Goal: Transaction & Acquisition: Purchase product/service

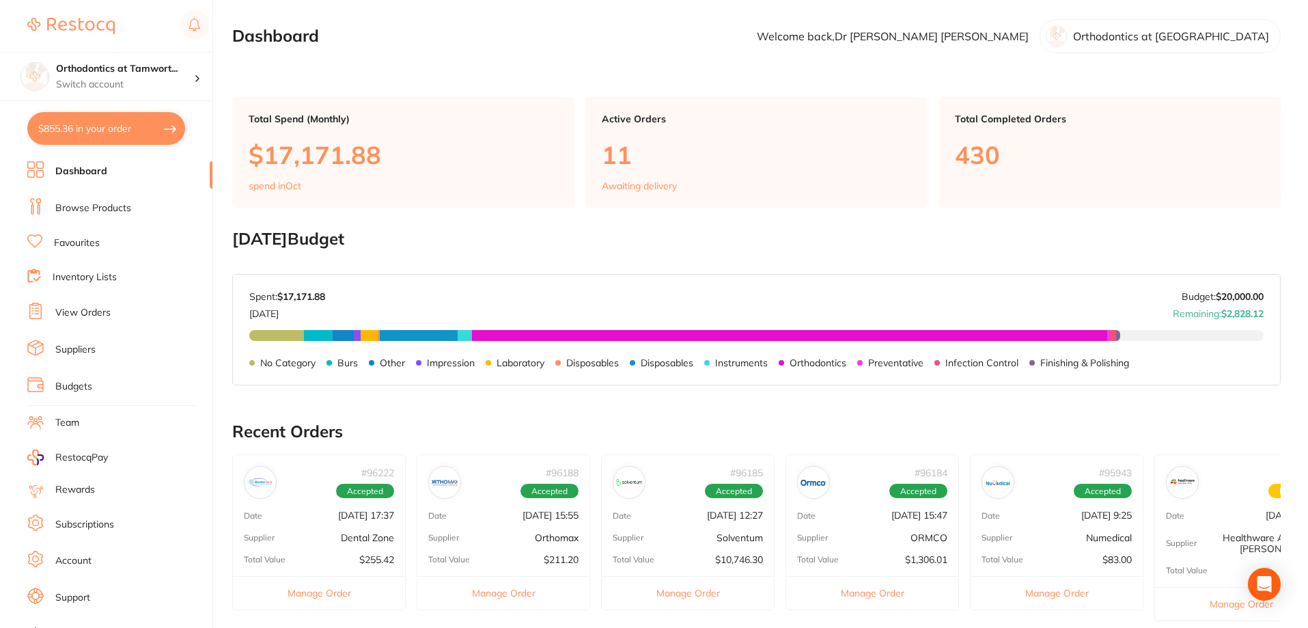
click at [131, 135] on button "$855.36 in your order" at bounding box center [106, 128] width 158 height 33
checkbox input "true"
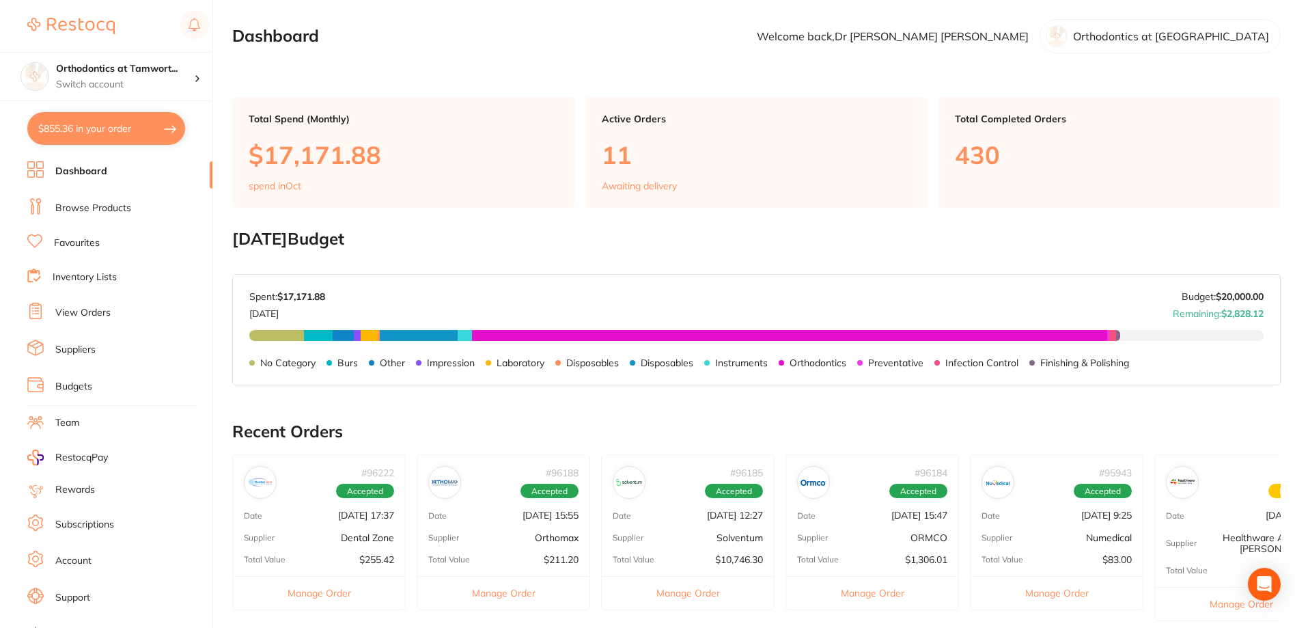
checkbox input "true"
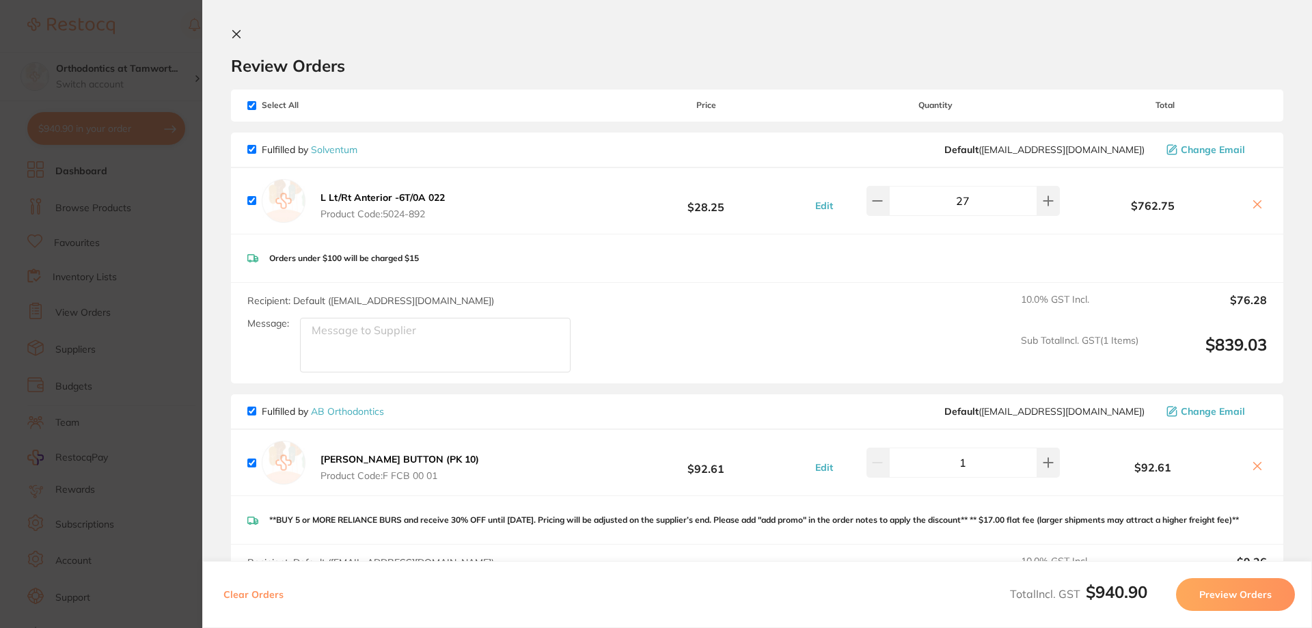
click at [115, 318] on section "Update RRP Set your pre negotiated price for this item. Item Agreed RRP (excl. …" at bounding box center [656, 314] width 1312 height 628
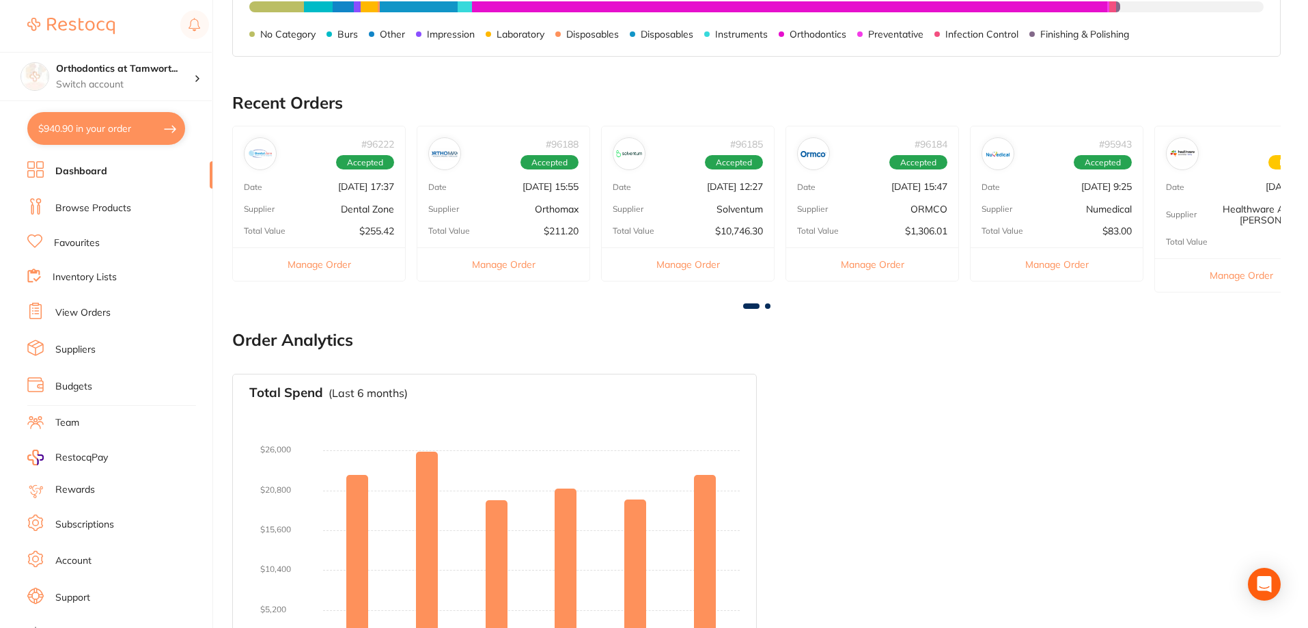
scroll to position [69, 0]
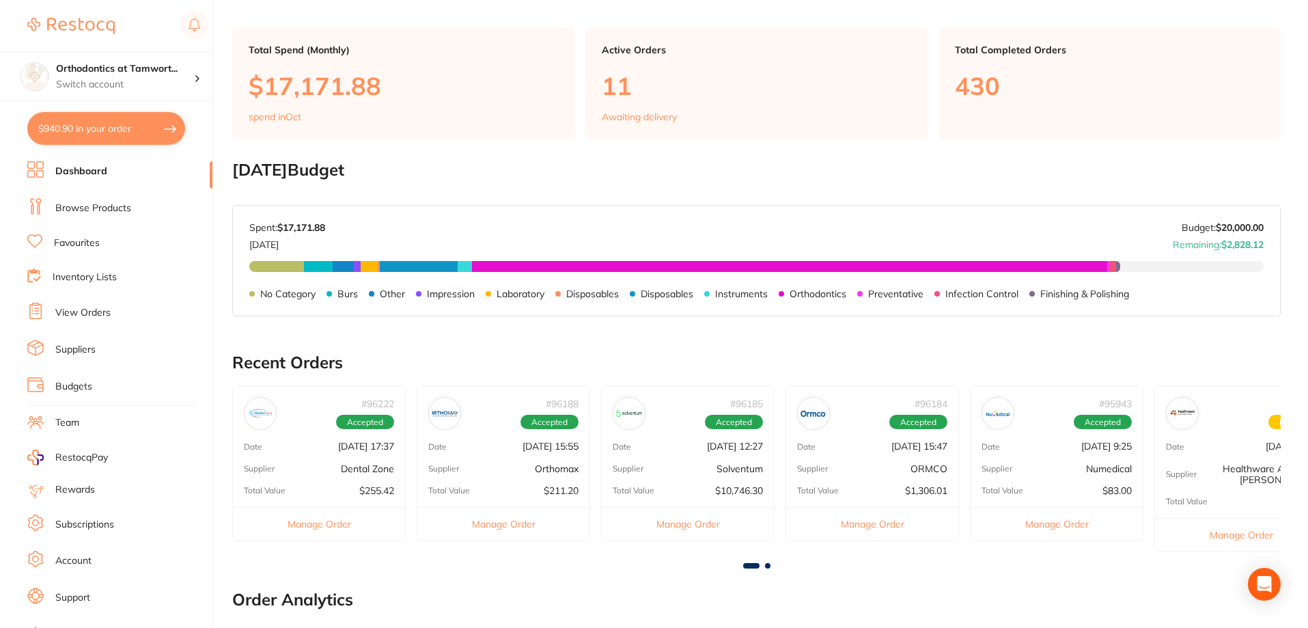
click at [128, 130] on button "$940.90 in your order" at bounding box center [106, 128] width 158 height 33
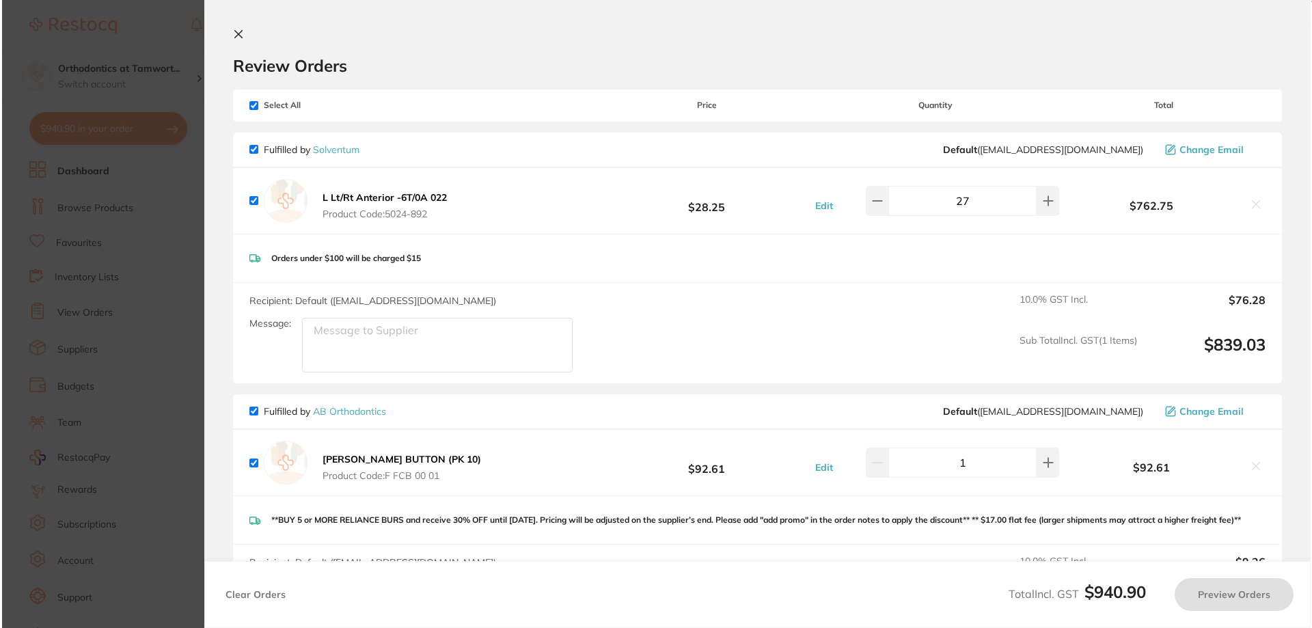
scroll to position [0, 0]
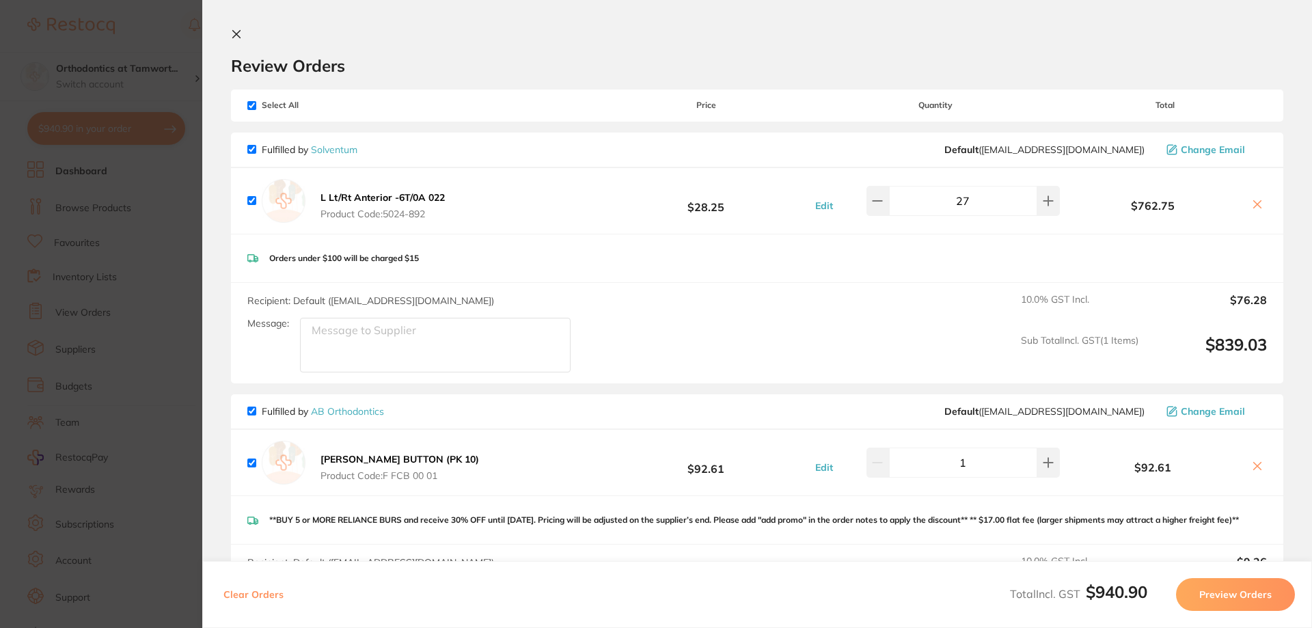
click at [128, 130] on section "Update RRP Set your pre negotiated price for this item. Item Agreed RRP (excl. …" at bounding box center [656, 314] width 1312 height 628
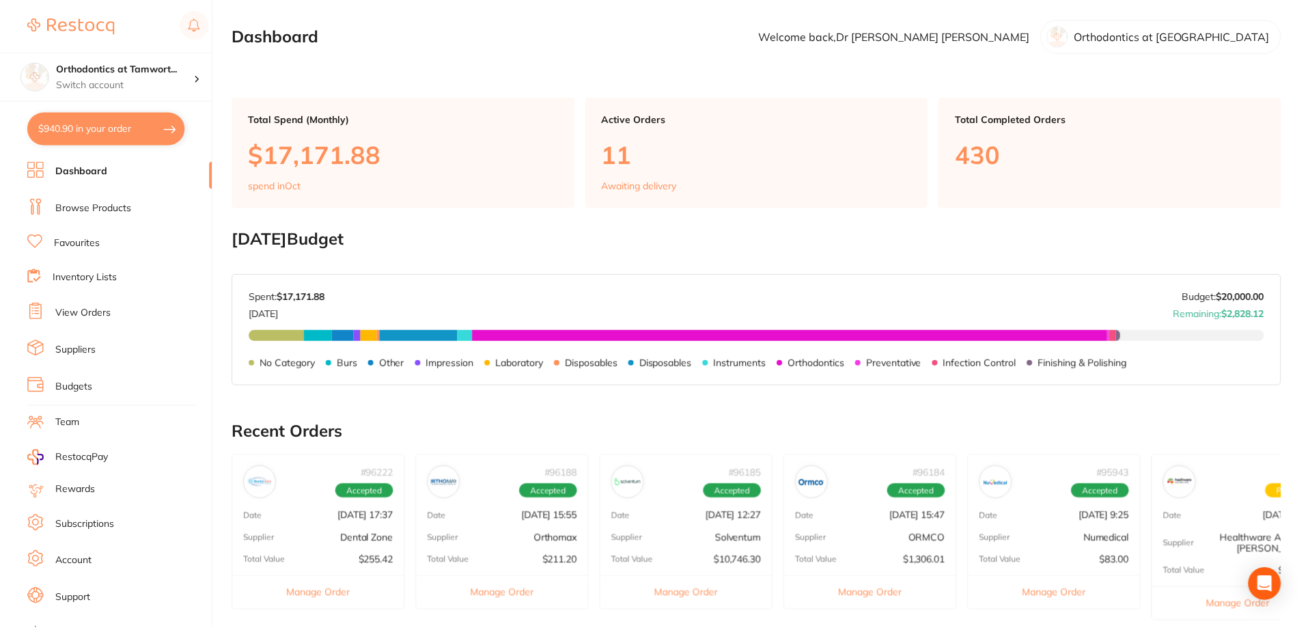
scroll to position [69, 0]
